Goal: Check status: Check status

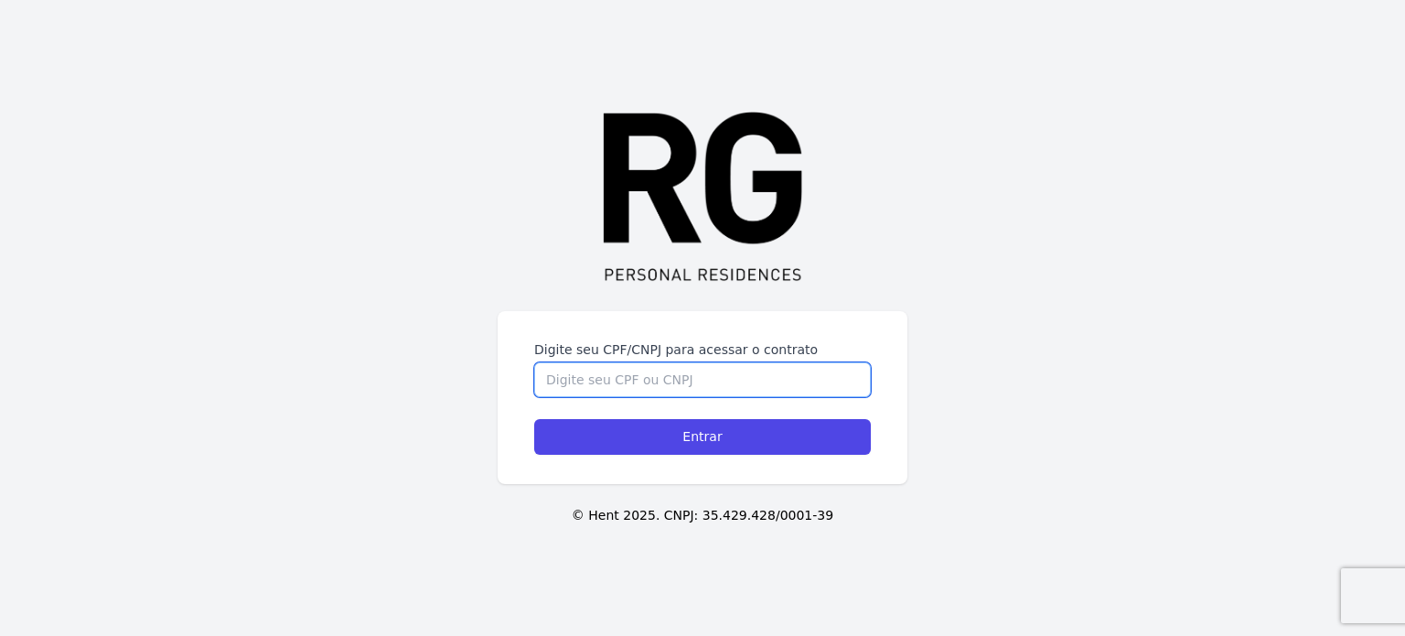
click at [760, 372] on input "Digite seu CPF/CNPJ para acessar o contrato" at bounding box center [702, 379] width 337 height 35
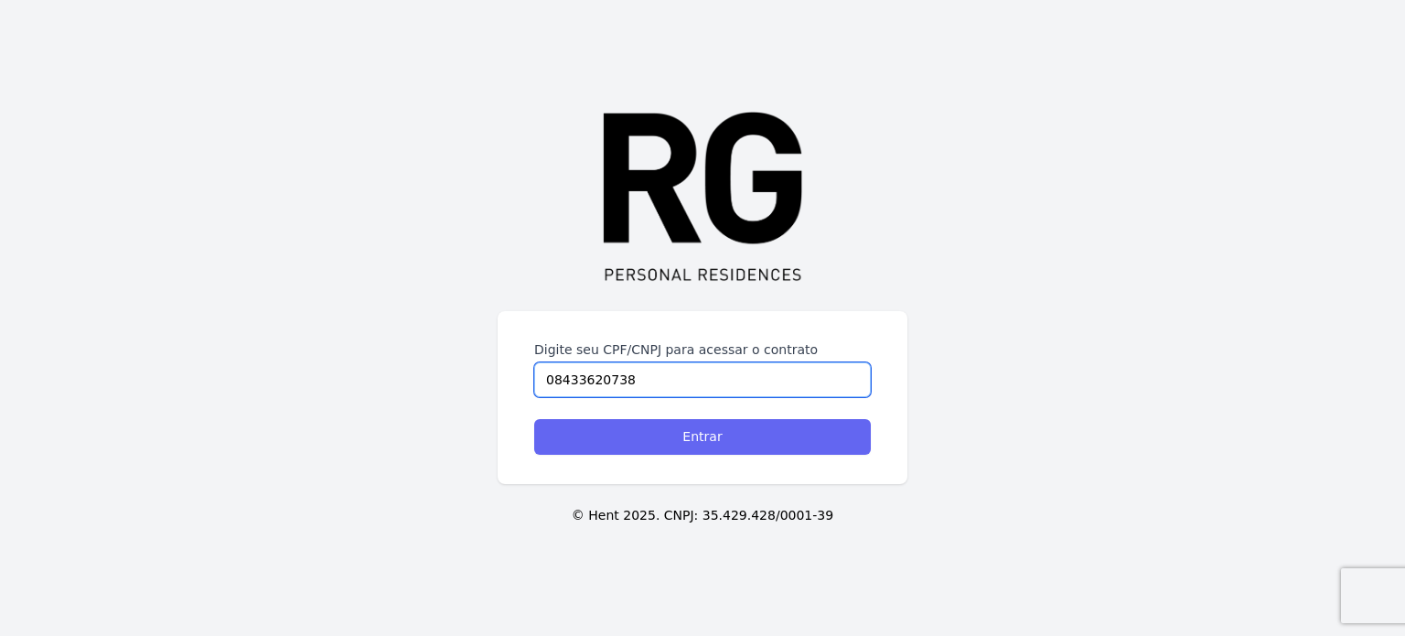
type input "08433620738"
click at [687, 431] on input "Entrar" at bounding box center [702, 437] width 337 height 36
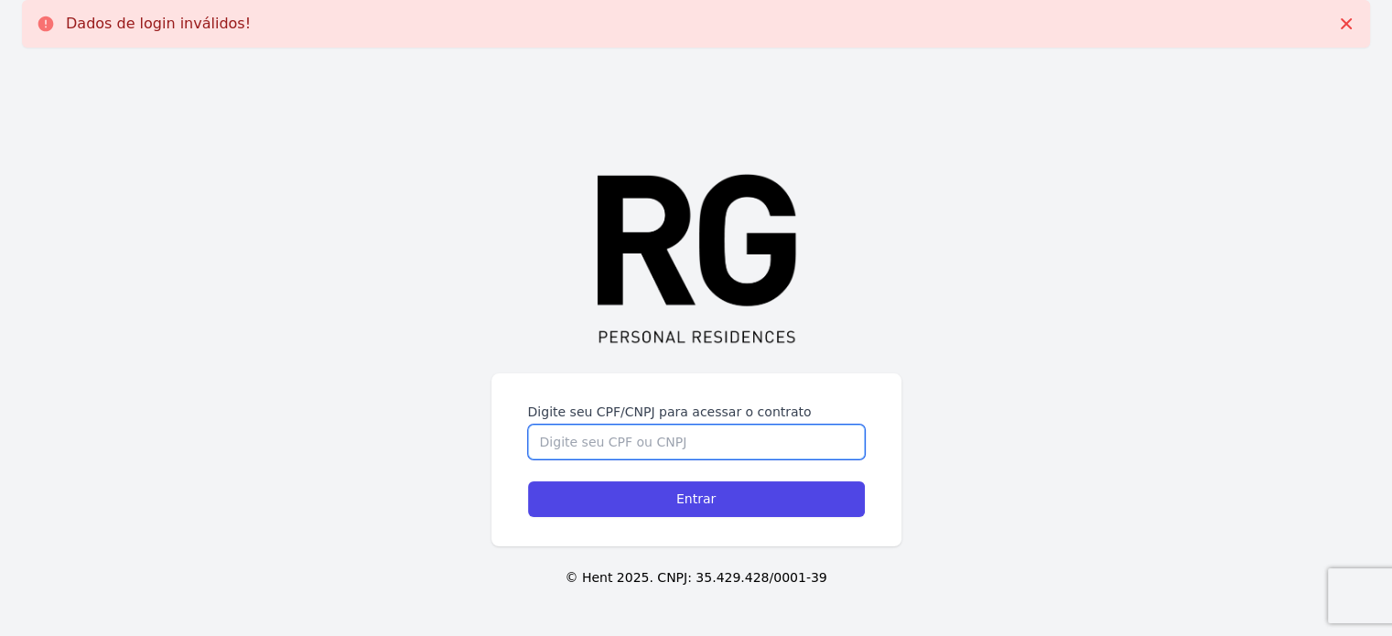
click at [649, 442] on input "Digite seu CPF/CNPJ para acessar o contrato" at bounding box center [696, 442] width 337 height 35
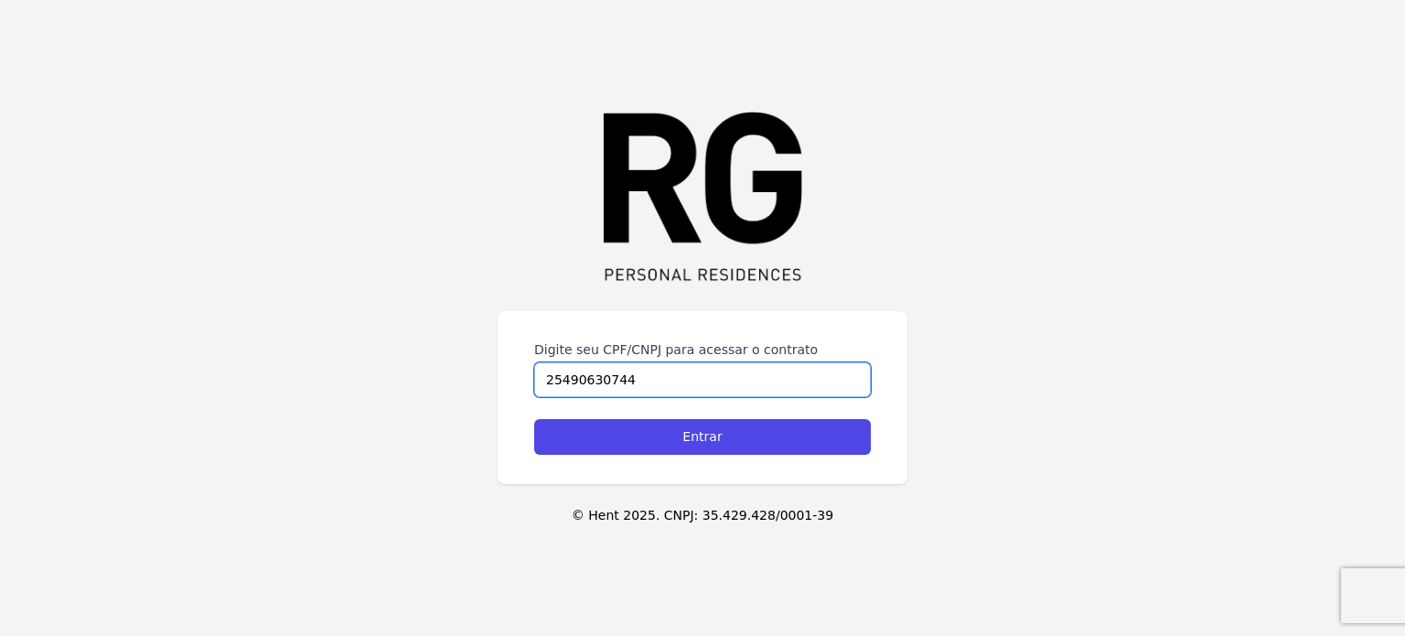
type input "25490630744"
click at [649, 442] on input "Entrar" at bounding box center [702, 437] width 337 height 36
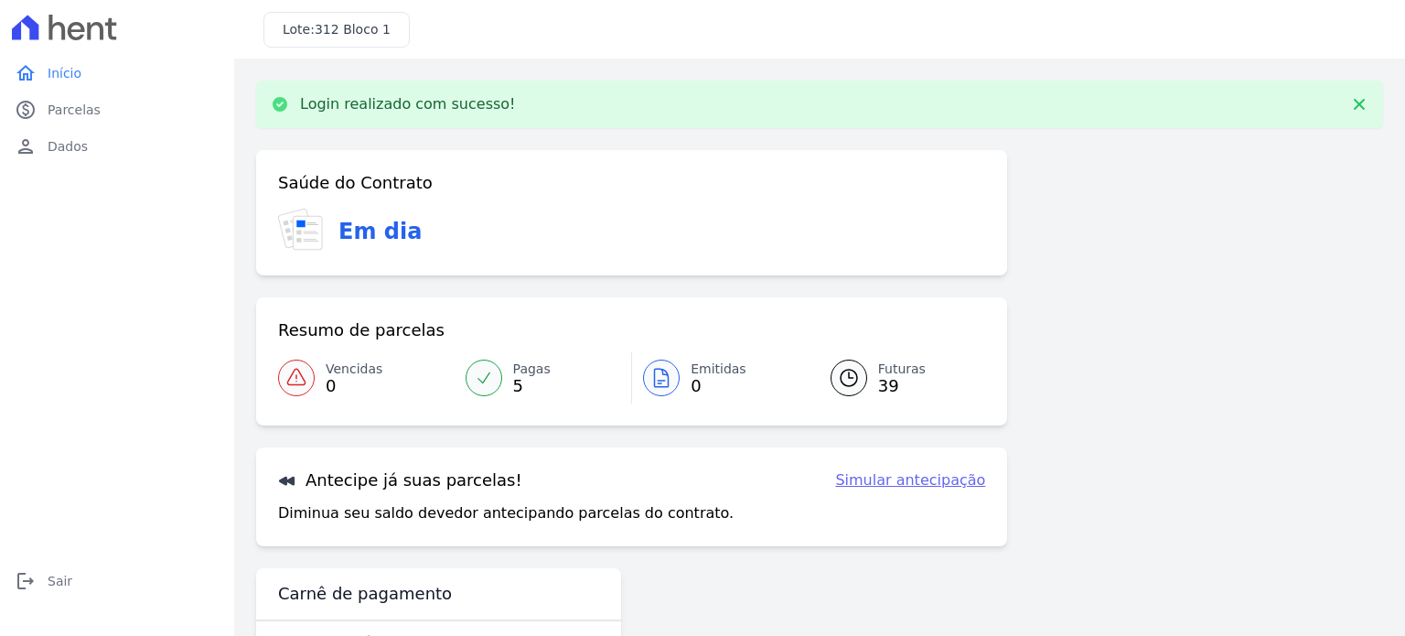
click at [513, 371] on span "Pagas" at bounding box center [532, 369] width 38 height 19
